Goal: Find specific fact: Find specific fact

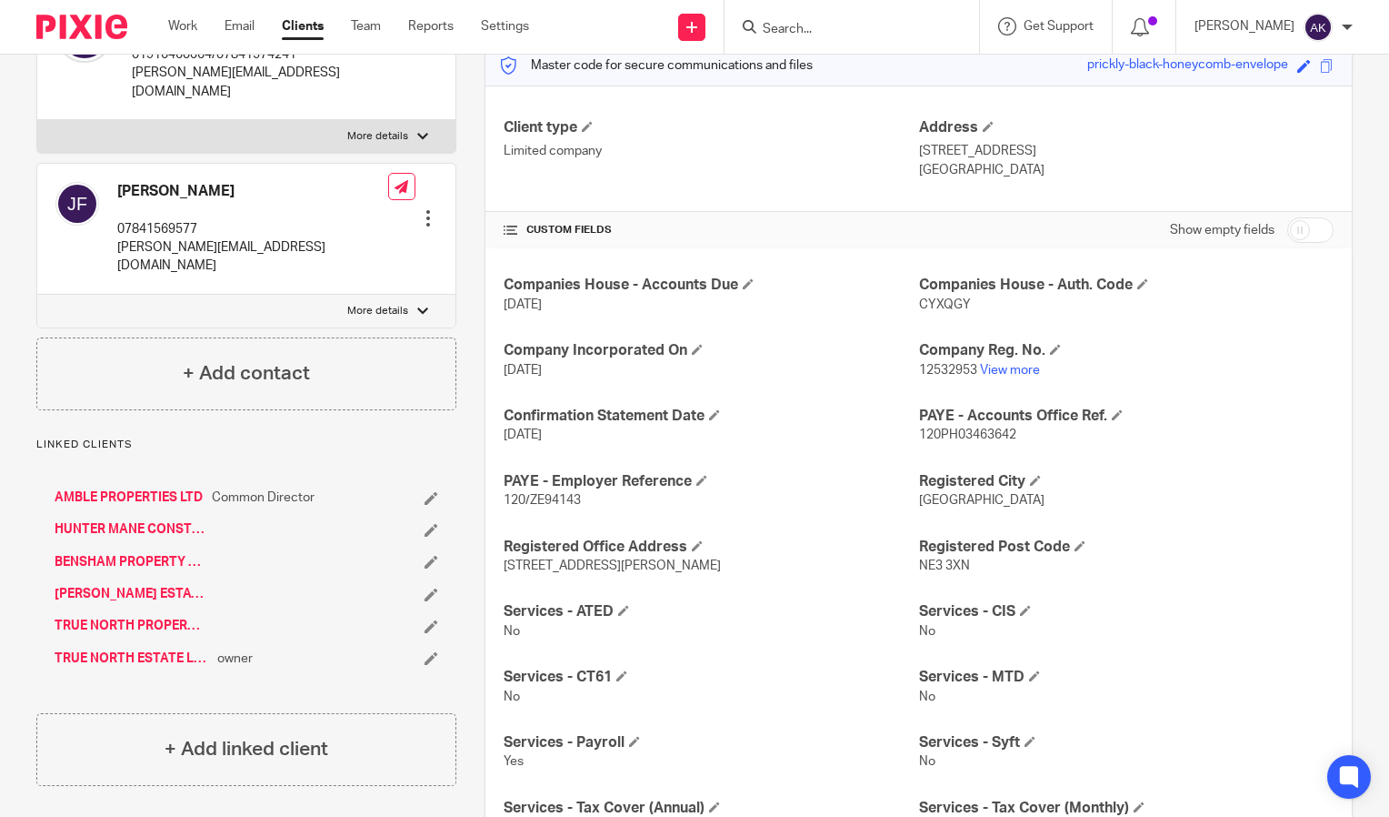
scroll to position [242, 0]
drag, startPoint x: 579, startPoint y: 497, endPoint x: 500, endPoint y: 496, distance: 79.1
click at [504, 496] on p "120/ZE94143" at bounding box center [711, 499] width 415 height 18
drag, startPoint x: 500, startPoint y: 496, endPoint x: 517, endPoint y: 497, distance: 16.4
copy span "120/ZE94143"
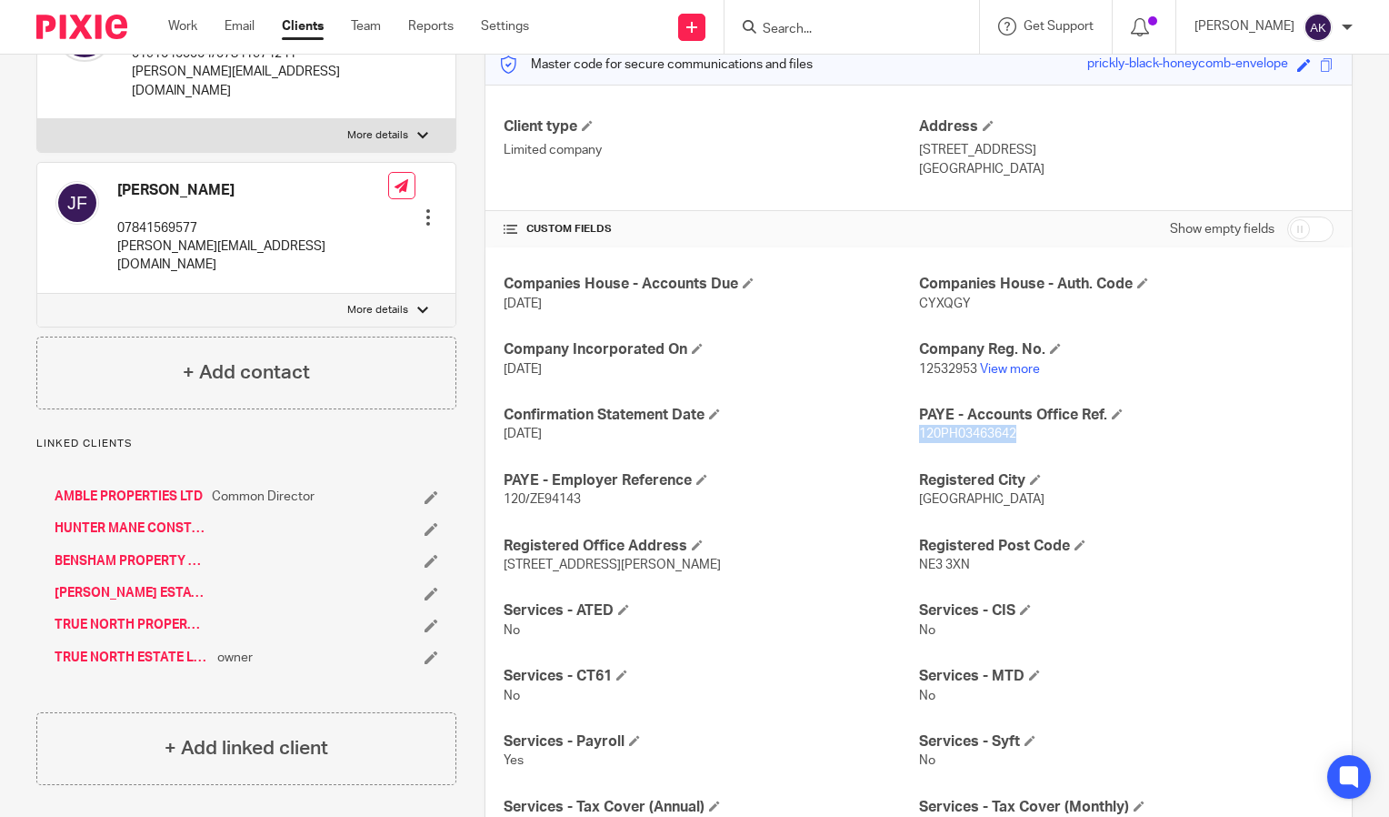
drag, startPoint x: 1024, startPoint y: 435, endPoint x: 910, endPoint y: 433, distance: 113.7
click at [919, 433] on p "120PH03463642" at bounding box center [1126, 434] width 415 height 18
drag, startPoint x: 910, startPoint y: 433, endPoint x: 928, endPoint y: 436, distance: 18.4
copy span "120PH03463642"
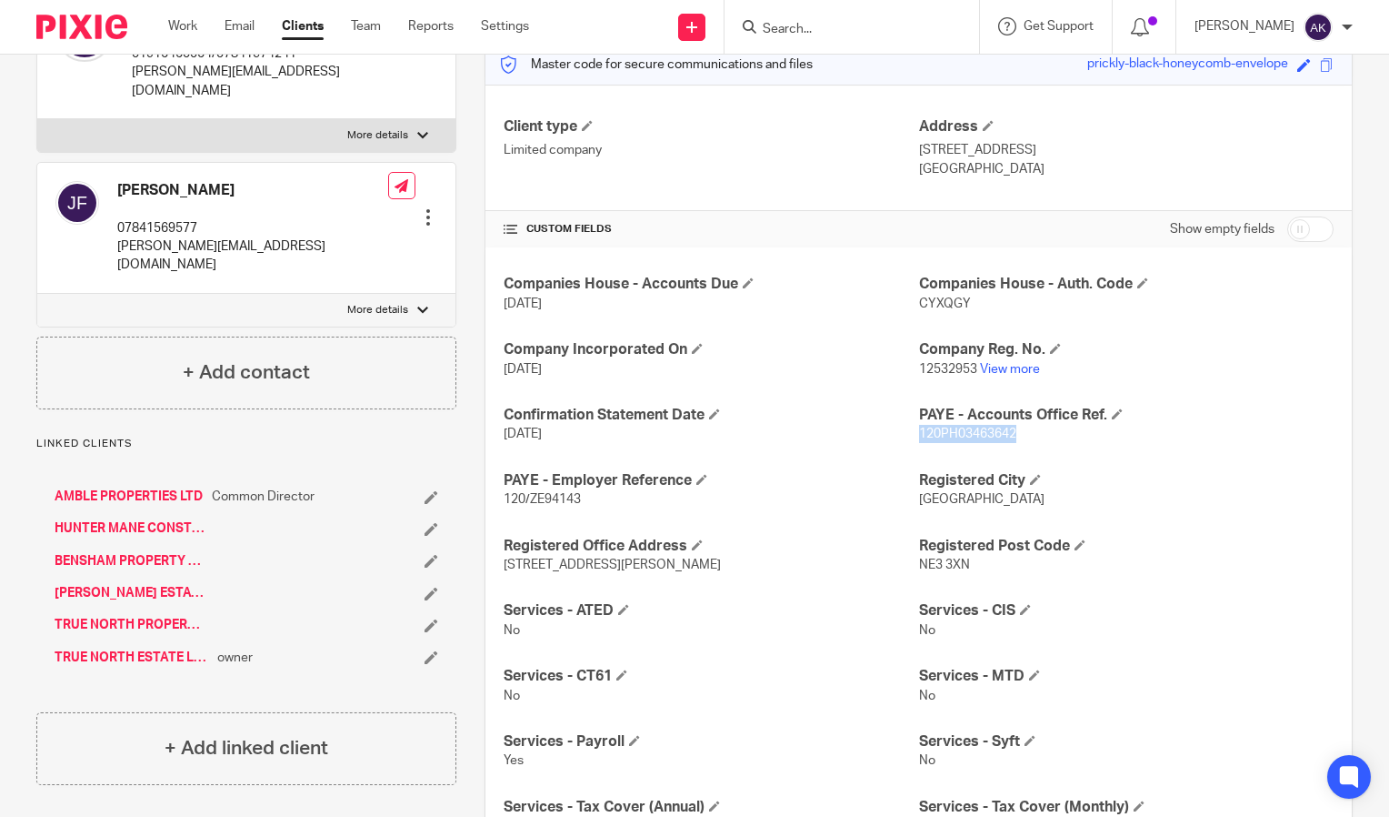
drag, startPoint x: 586, startPoint y: 489, endPoint x: 541, endPoint y: 501, distance: 46.1
click at [541, 501] on div "PAYE - Employer Reference 120/ZE94143" at bounding box center [711, 490] width 415 height 38
drag, startPoint x: 541, startPoint y: 501, endPoint x: 557, endPoint y: 502, distance: 16.4
click at [557, 502] on span "120/ZE94143" at bounding box center [542, 499] width 77 height 13
drag, startPoint x: 582, startPoint y: 502, endPoint x: 501, endPoint y: 497, distance: 81.1
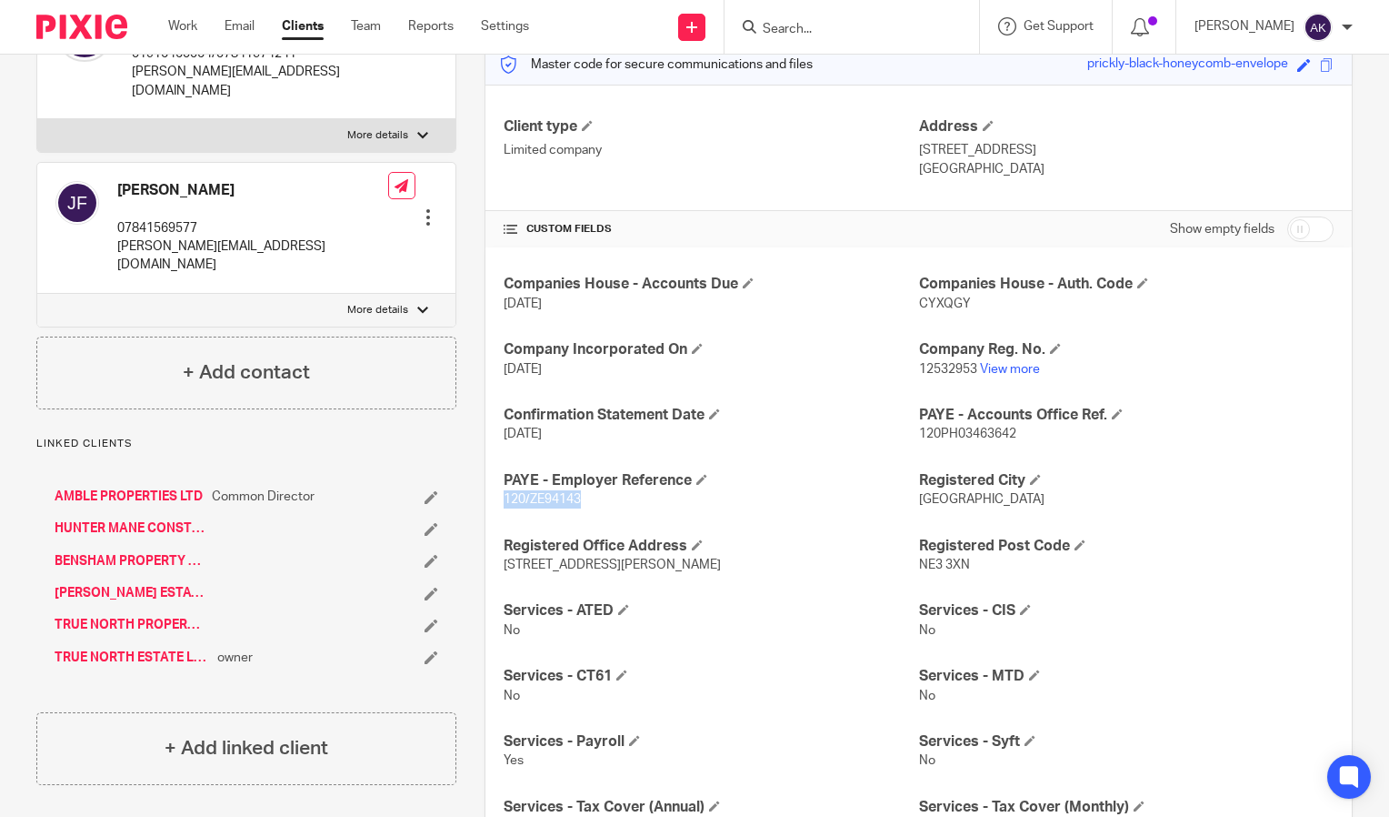
click at [504, 497] on p "120/ZE94143" at bounding box center [711, 499] width 415 height 18
copy span "120/ZE94143"
click at [1008, 363] on link "View more" at bounding box center [1010, 369] width 60 height 13
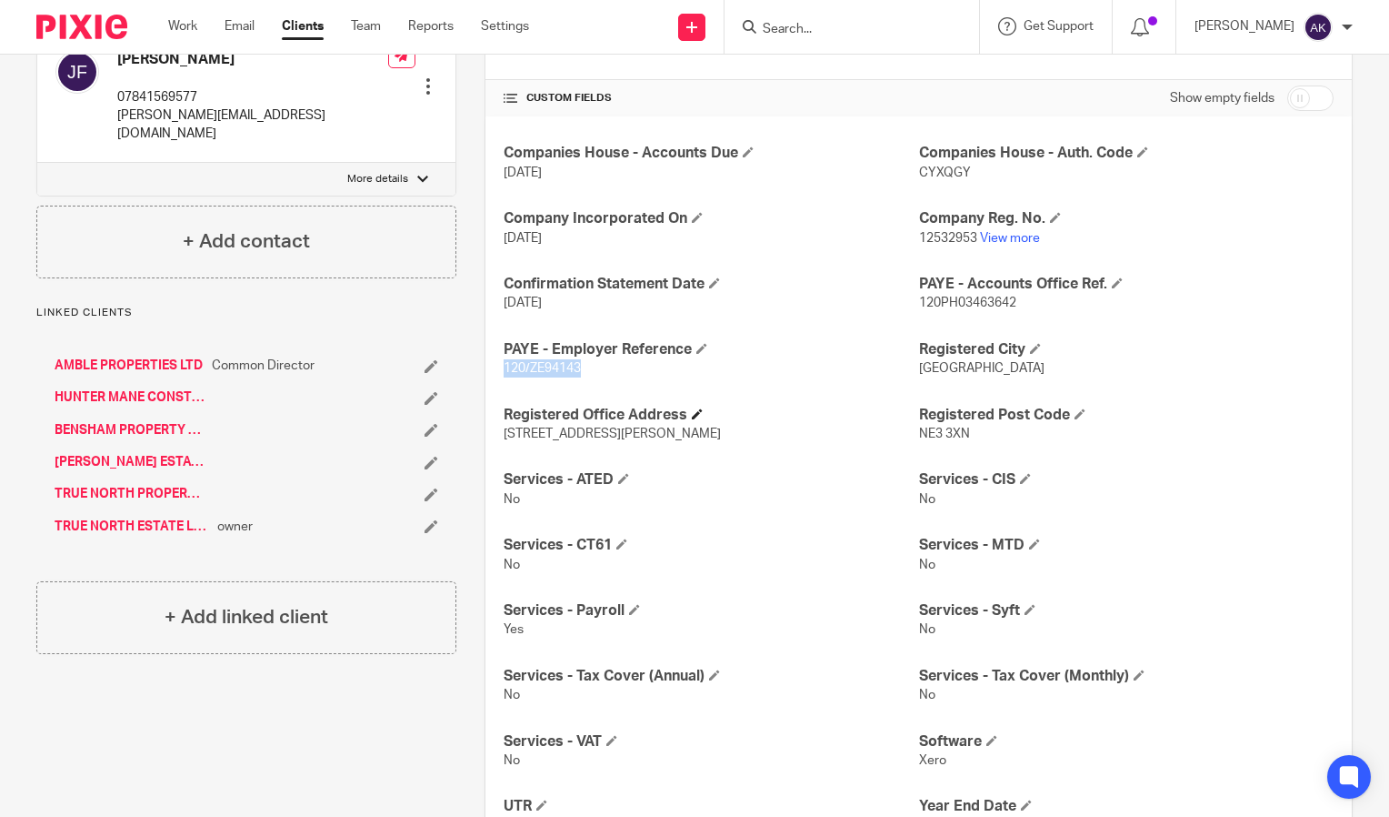
scroll to position [0, 0]
